Goal: Find specific page/section: Find specific page/section

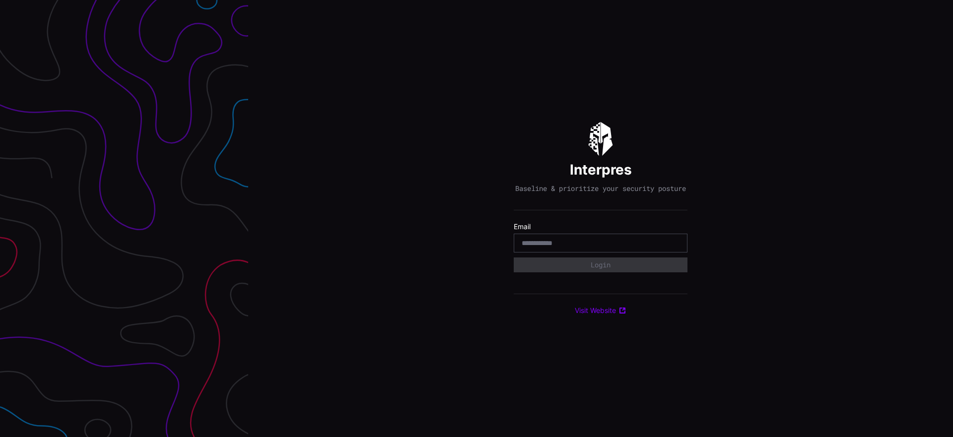
click at [601, 248] on input "email" at bounding box center [601, 243] width 158 height 9
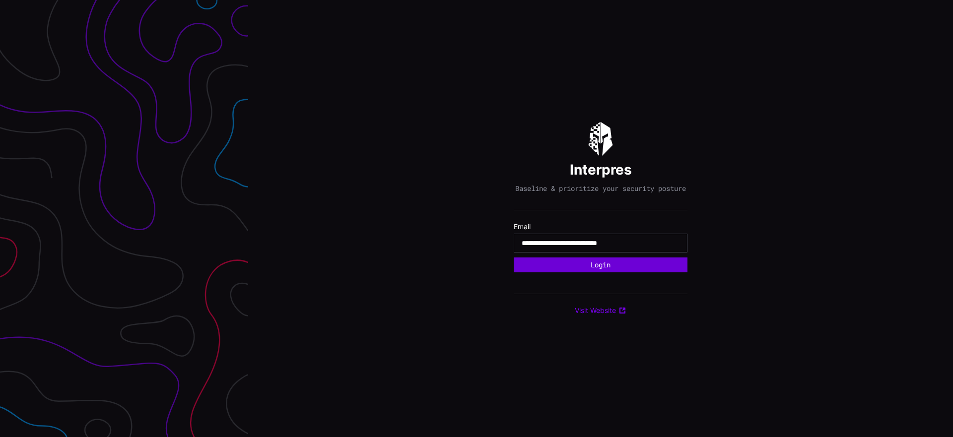
type input "**********"
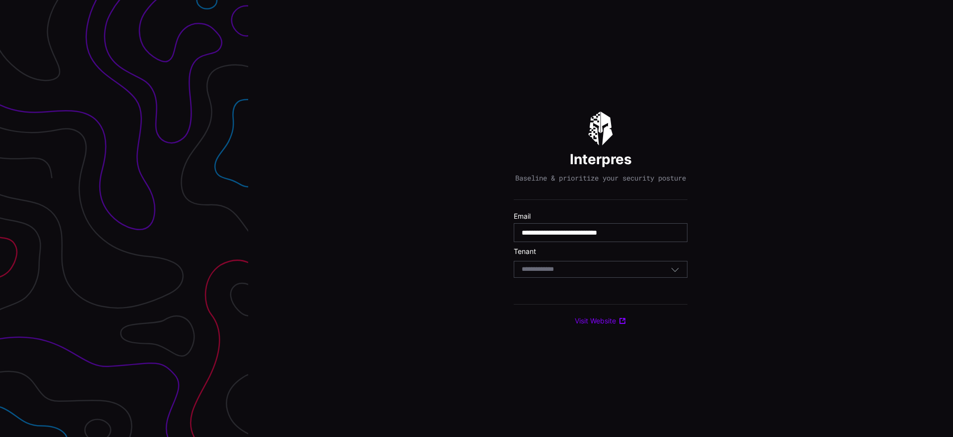
click at [649, 274] on div "Select Tenant" at bounding box center [596, 269] width 149 height 9
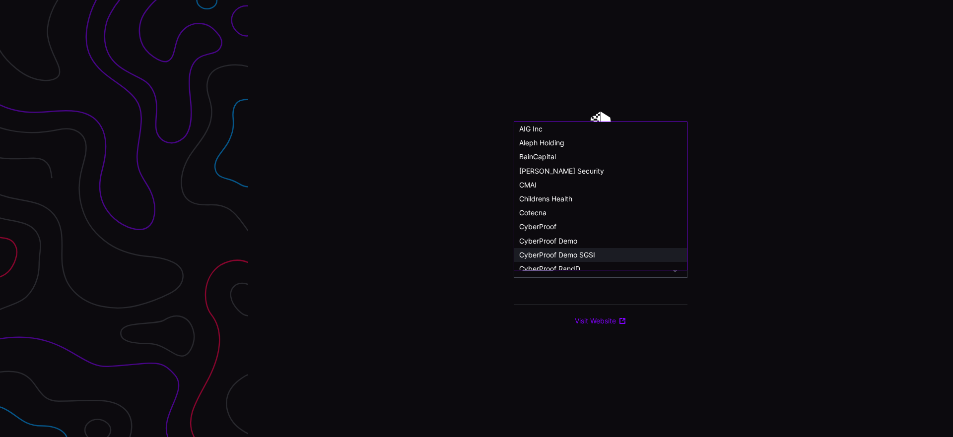
click at [611, 254] on div "CyberProof Demo SGSI" at bounding box center [600, 255] width 163 height 9
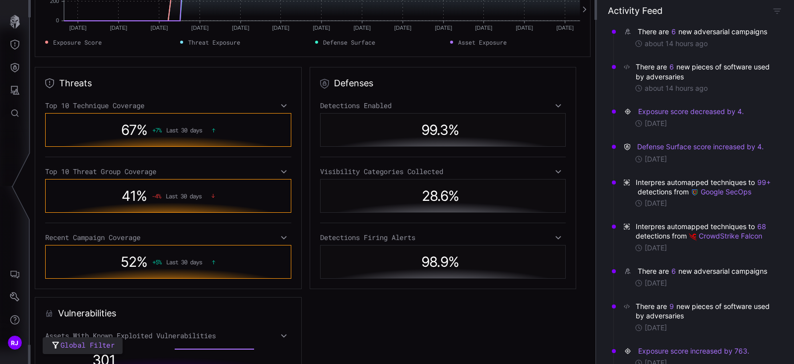
scroll to position [223, 0]
click at [185, 274] on div "52 % + 5 % Last 30 days" at bounding box center [168, 263] width 246 height 34
click at [419, 127] on div "99.3 %" at bounding box center [443, 130] width 235 height 23
drag, startPoint x: 419, startPoint y: 126, endPoint x: 506, endPoint y: 117, distance: 87.9
click at [450, 124] on div "99.3 %" at bounding box center [443, 130] width 235 height 23
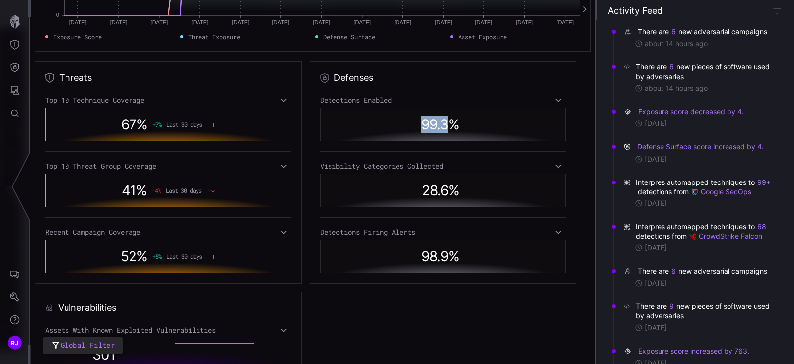
scroll to position [208, 0]
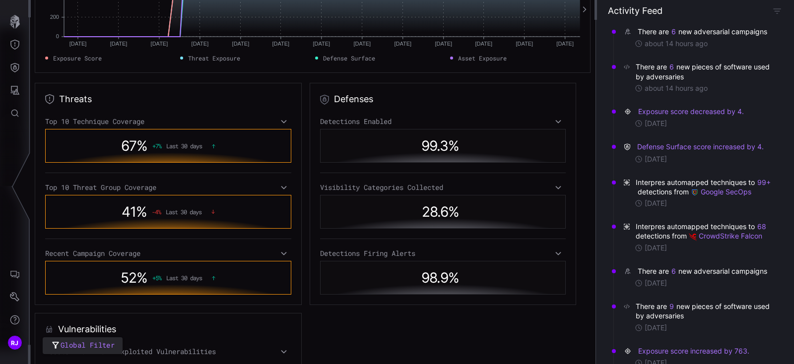
click at [284, 120] on icon at bounding box center [284, 122] width 7 height 8
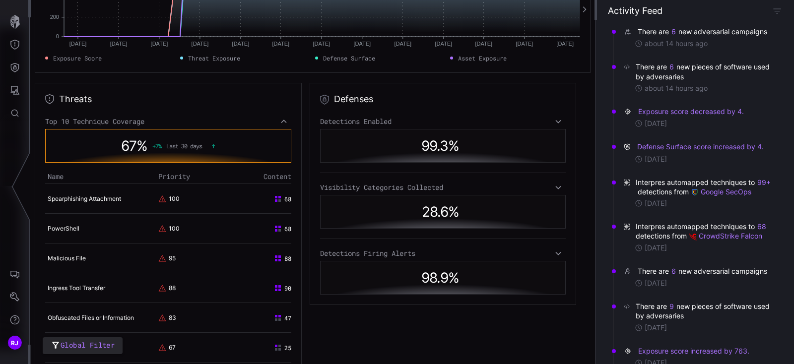
click at [284, 119] on icon at bounding box center [284, 122] width 7 height 8
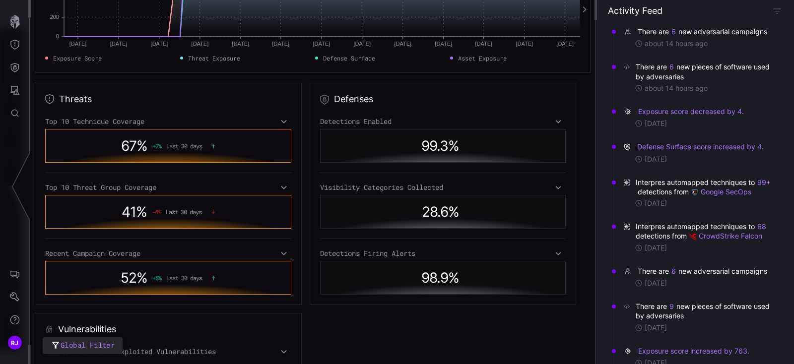
click at [281, 189] on icon at bounding box center [284, 188] width 7 height 8
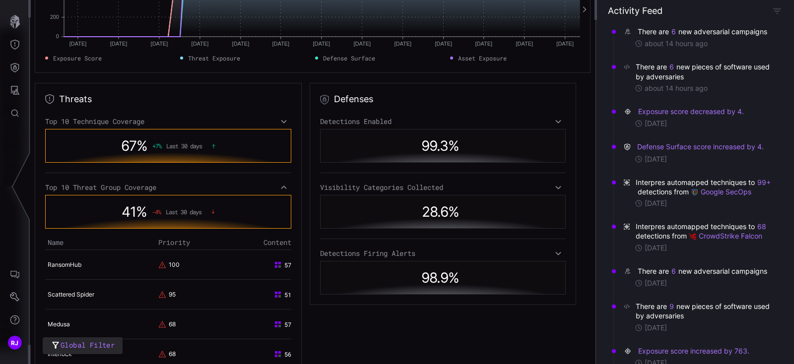
click at [281, 188] on icon at bounding box center [284, 188] width 7 height 8
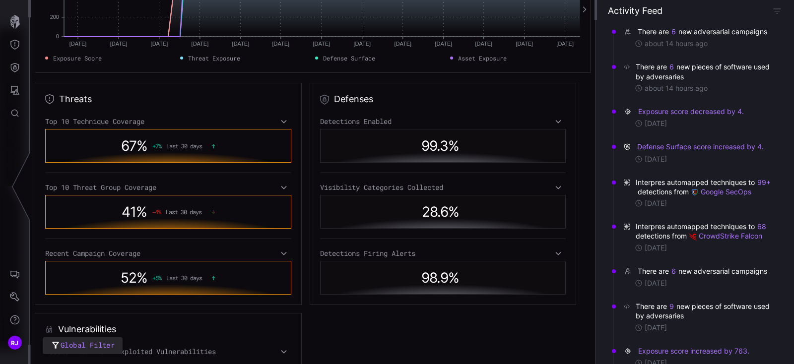
click at [281, 188] on icon at bounding box center [284, 188] width 7 height 8
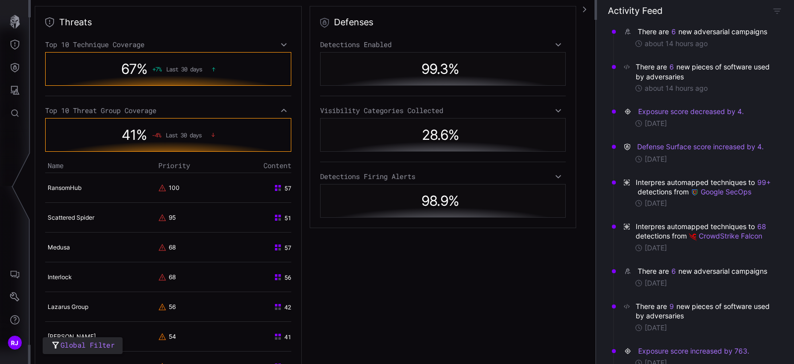
scroll to position [229, 0]
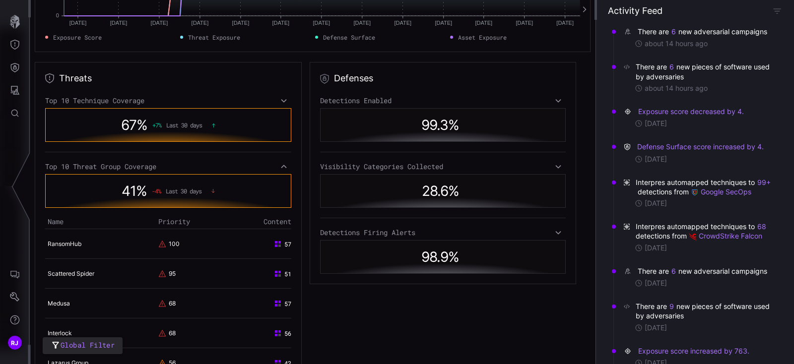
click at [284, 167] on icon at bounding box center [284, 167] width 7 height 8
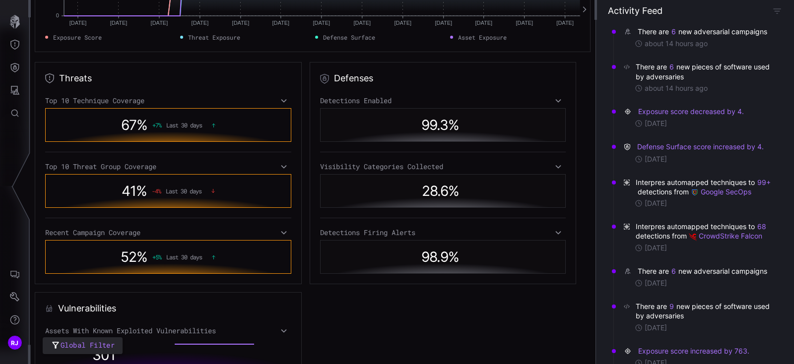
click at [284, 228] on div "Top 10 Technique Coverage 67 % + 7 % Last 30 days Top 10 Threat Group Coverage …" at bounding box center [168, 185] width 246 height 178
click at [282, 235] on icon at bounding box center [284, 233] width 7 height 8
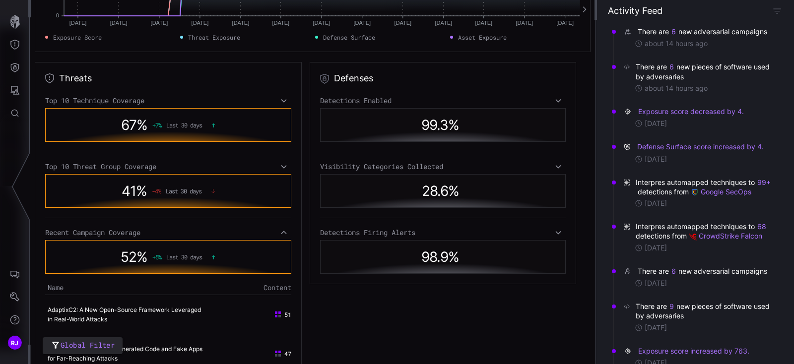
click at [282, 235] on icon at bounding box center [284, 233] width 7 height 8
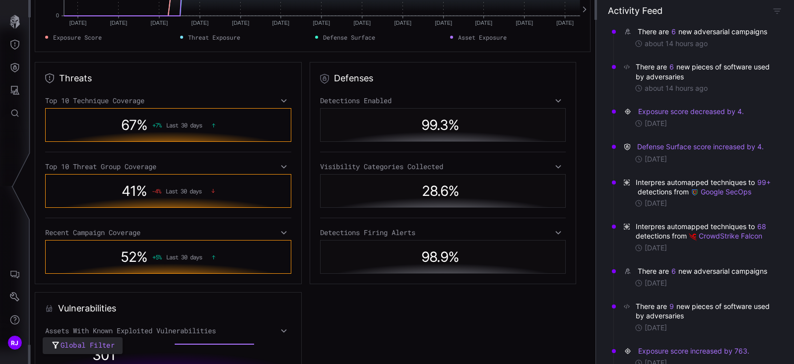
click at [562, 100] on icon at bounding box center [558, 101] width 7 height 8
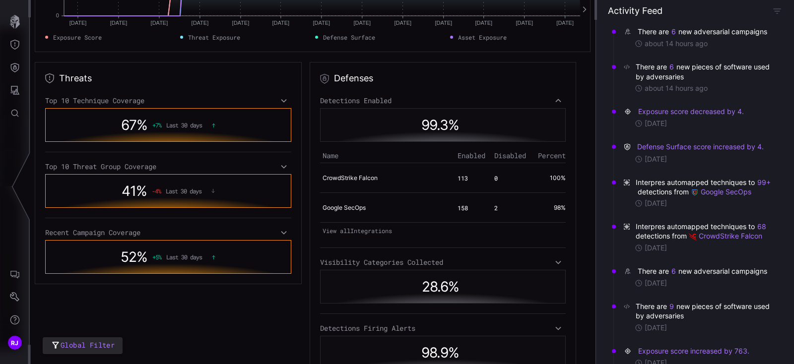
click at [562, 100] on icon at bounding box center [558, 101] width 7 height 8
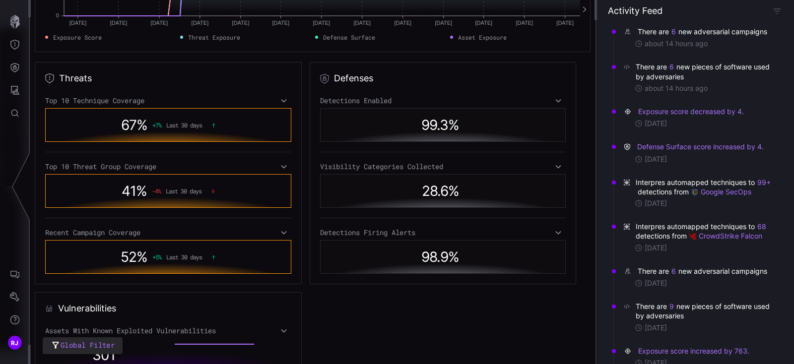
click at [560, 164] on icon at bounding box center [558, 167] width 7 height 8
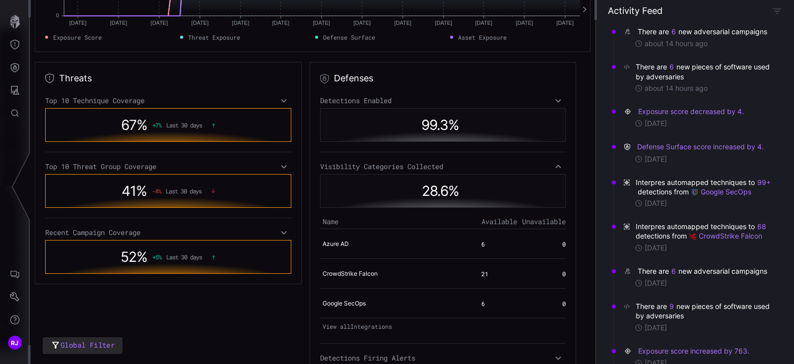
click at [560, 164] on icon at bounding box center [558, 167] width 7 height 8
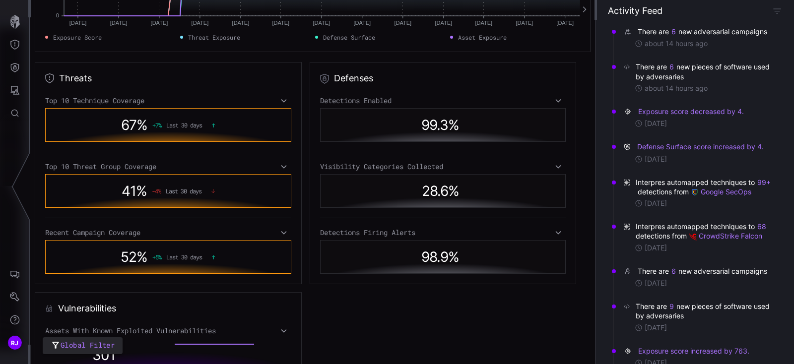
click at [558, 169] on icon at bounding box center [558, 167] width 7 height 8
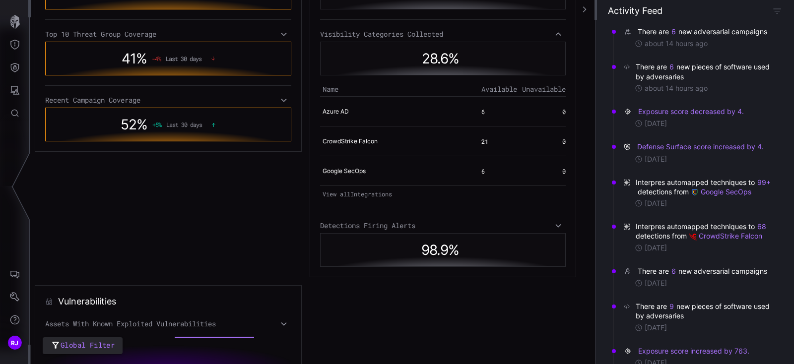
scroll to position [361, 0]
click at [558, 223] on icon at bounding box center [558, 226] width 7 height 8
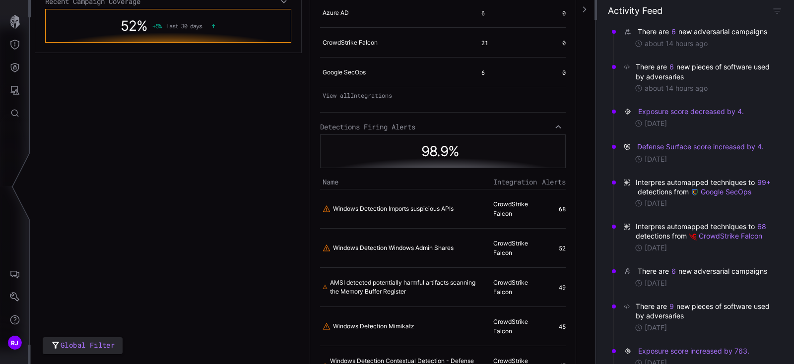
scroll to position [464, 0]
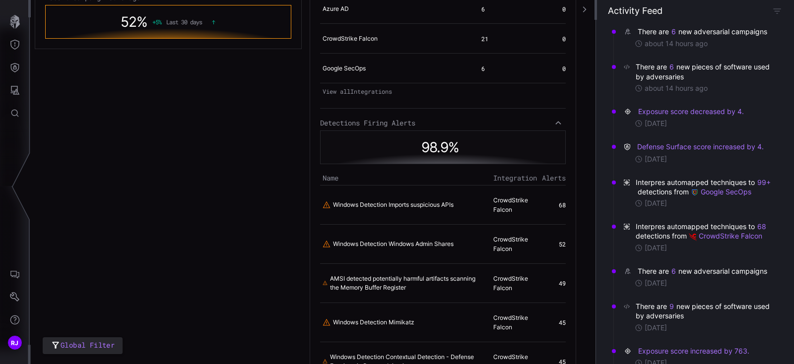
click at [561, 121] on icon at bounding box center [558, 122] width 5 height 3
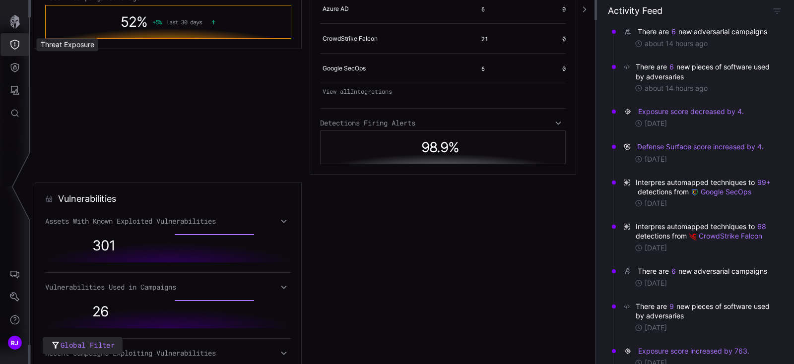
click at [18, 44] on icon "Threat Exposure" at bounding box center [15, 45] width 10 height 10
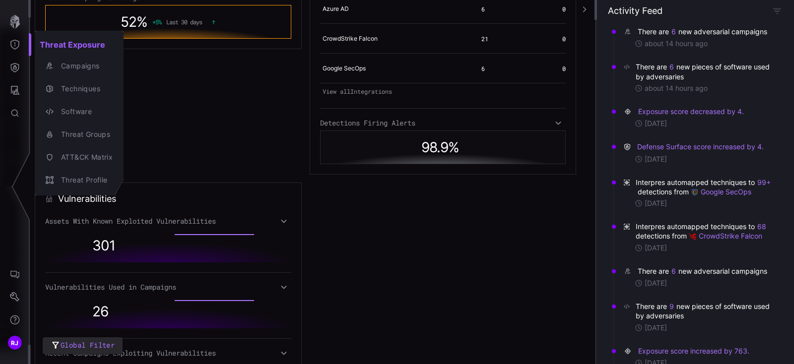
click at [9, 69] on div at bounding box center [397, 182] width 794 height 364
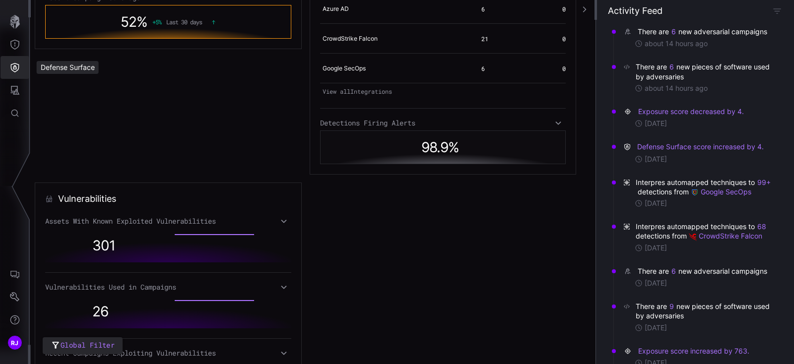
click at [9, 69] on button "Defense Surface" at bounding box center [14, 67] width 29 height 23
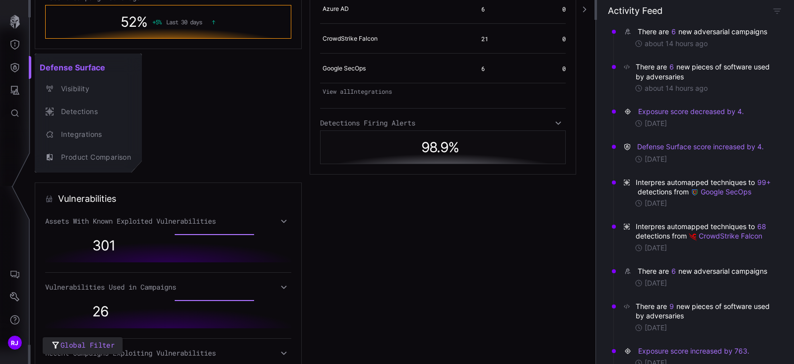
click at [12, 91] on div at bounding box center [397, 182] width 794 height 364
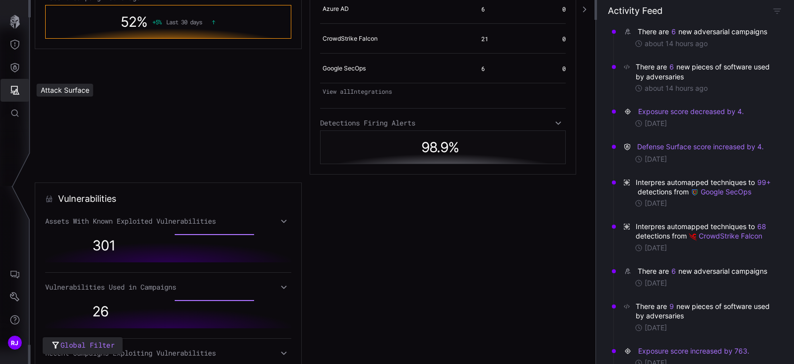
click at [12, 91] on icon "Attack Surface" at bounding box center [15, 90] width 9 height 9
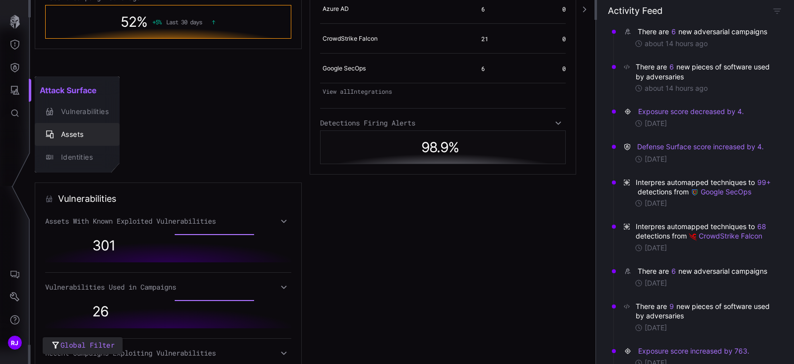
click at [66, 128] on div "Assets" at bounding box center [77, 135] width 77 height 14
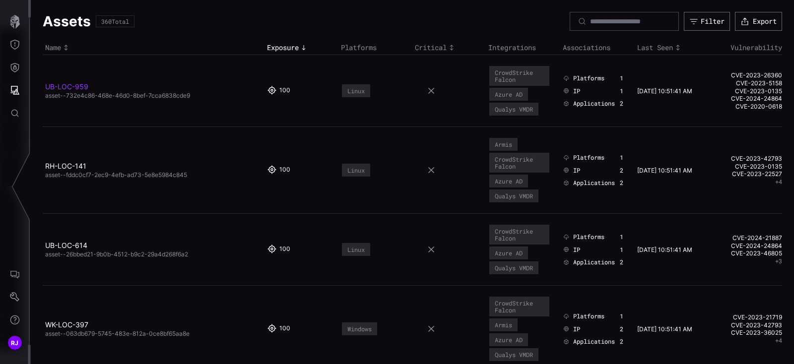
click at [72, 83] on link "UB-LOC-959" at bounding box center [66, 86] width 43 height 8
